Goal: Check status: Check status

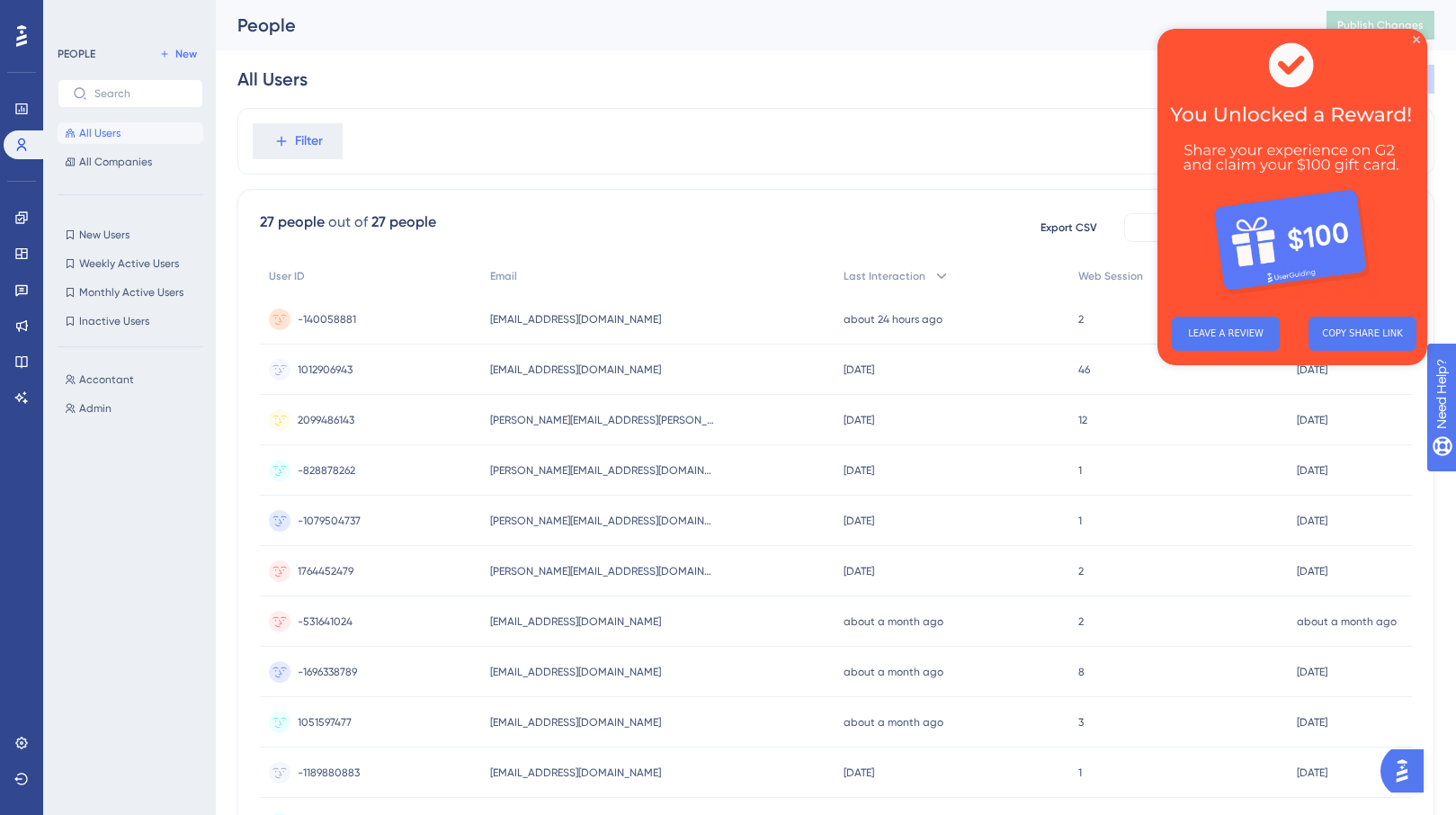
click at [744, 220] on div "27 people out of 27 people Export CSV Available Attributes (14)" at bounding box center [836, 227] width 1153 height 32
click at [730, 256] on div "27 people out of 27 people Export CSV Available Attributes (14) User ID Email L…" at bounding box center [836, 785] width 1198 height 1193
click at [1061, 424] on div "[DATE] [DATE] 21:00" at bounding box center [953, 419] width 236 height 50
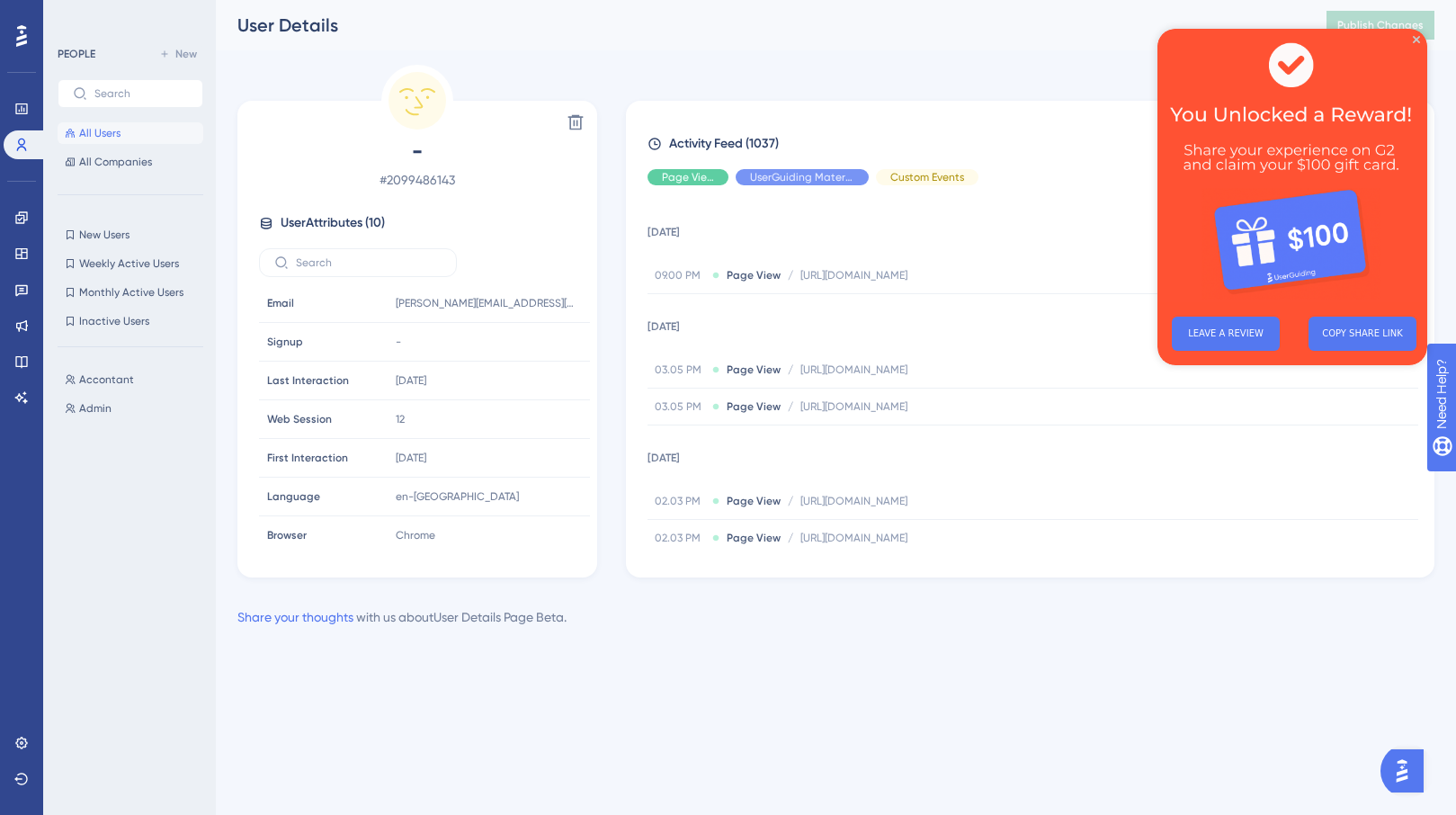
click at [74, 139] on button "All Users" at bounding box center [130, 133] width 146 height 22
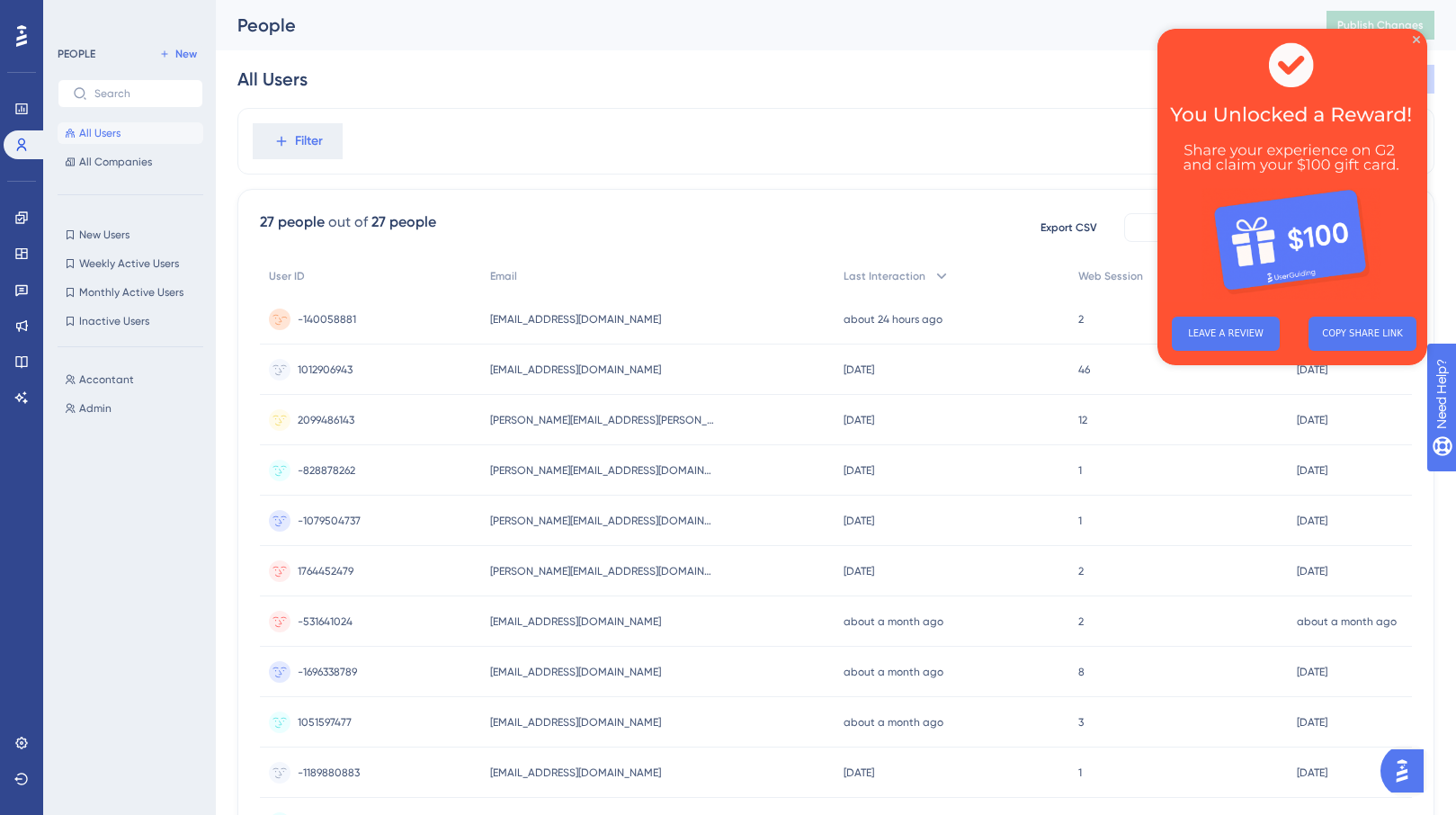
click at [559, 323] on span "[EMAIL_ADDRESS][DOMAIN_NAME]" at bounding box center [575, 318] width 171 height 14
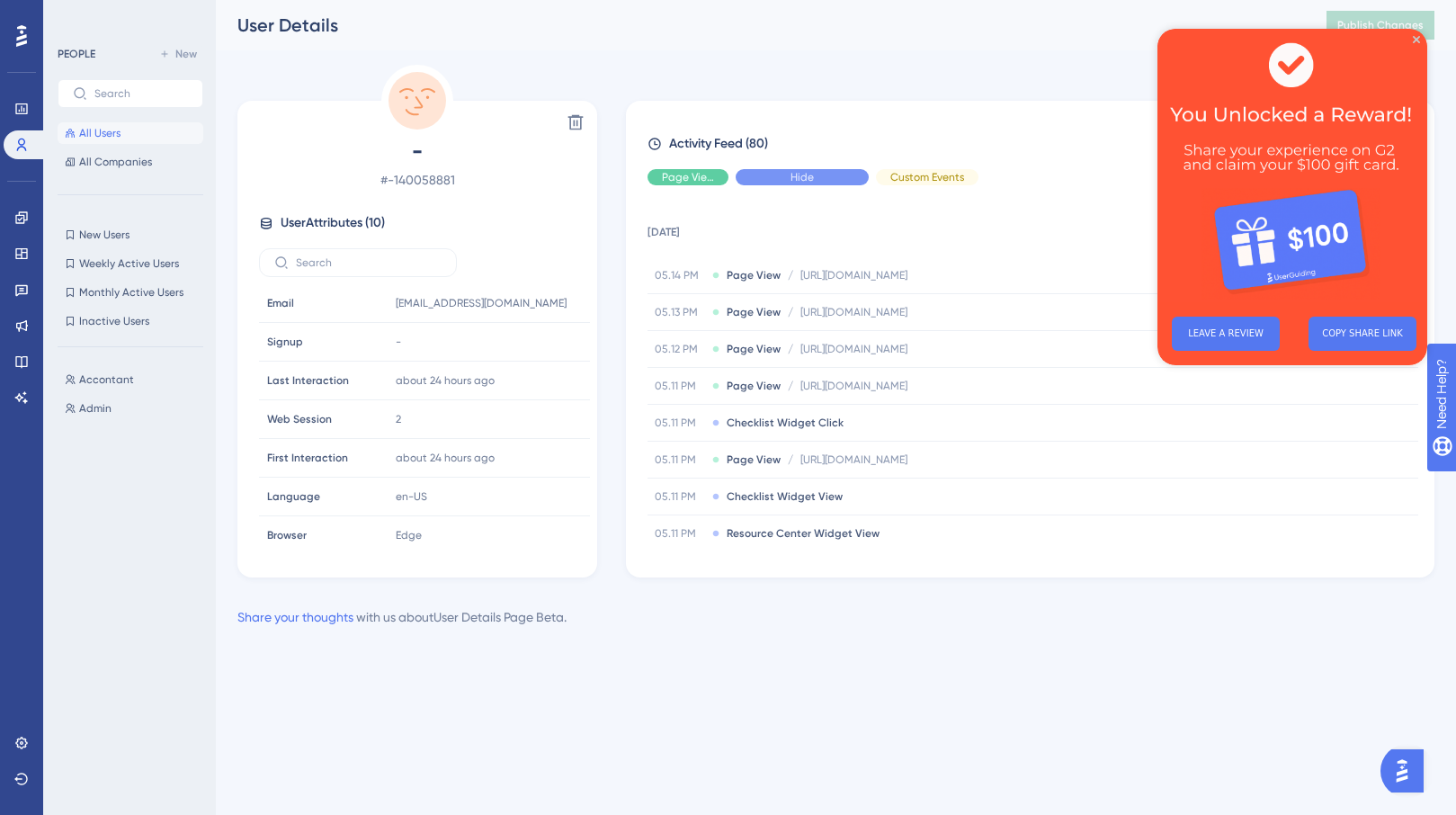
click at [840, 175] on div "Hide" at bounding box center [802, 176] width 133 height 16
